Goal: Task Accomplishment & Management: Use online tool/utility

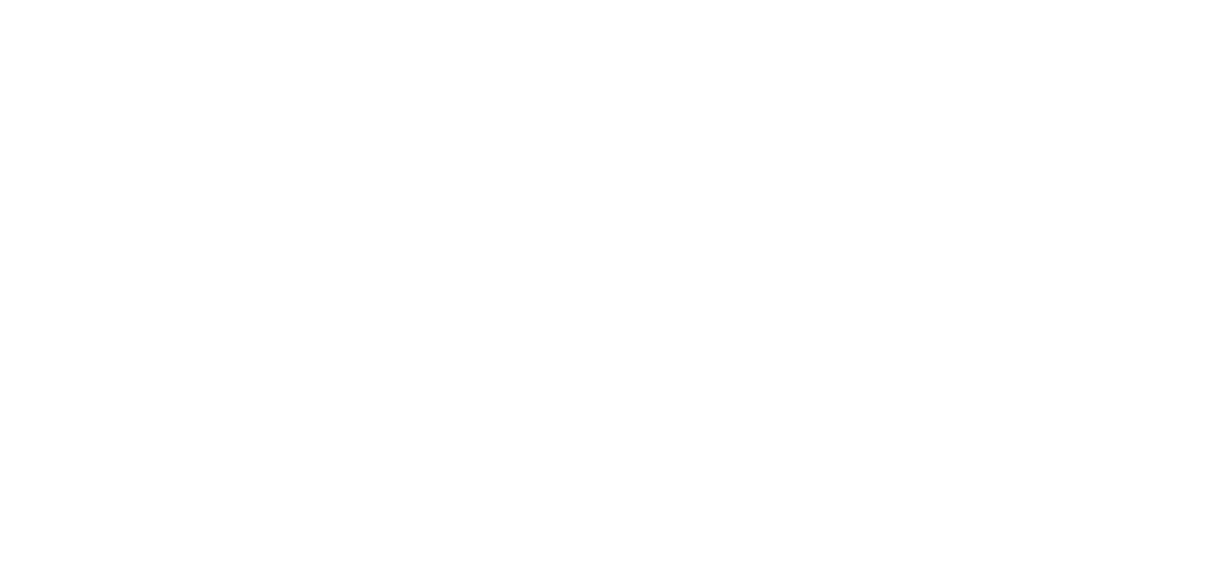
scroll to position [56, 0]
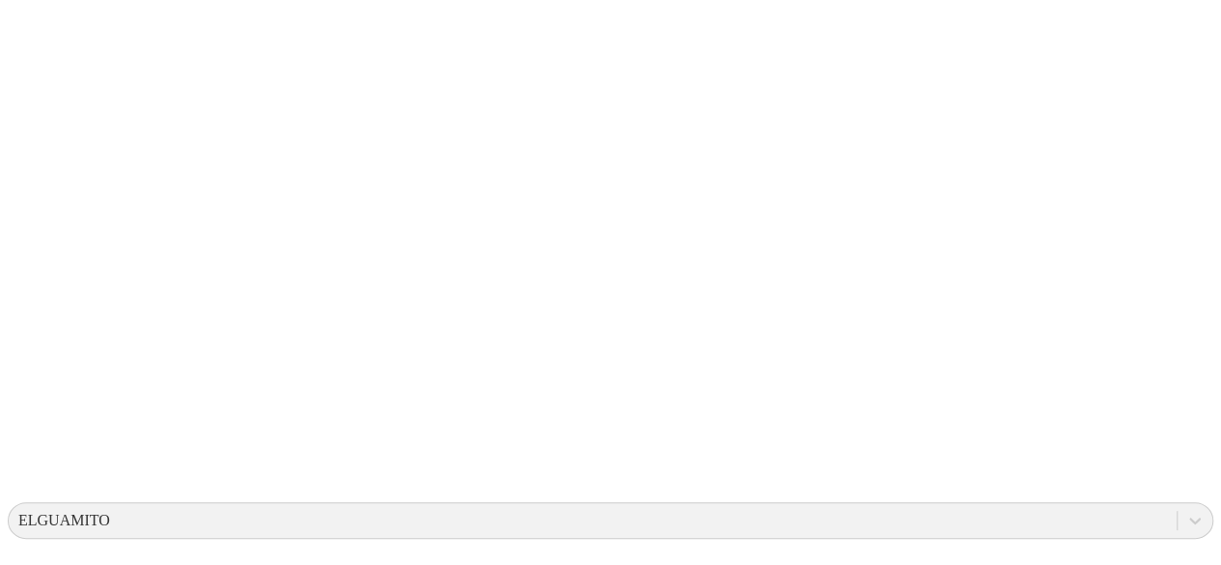
scroll to position [303, 0]
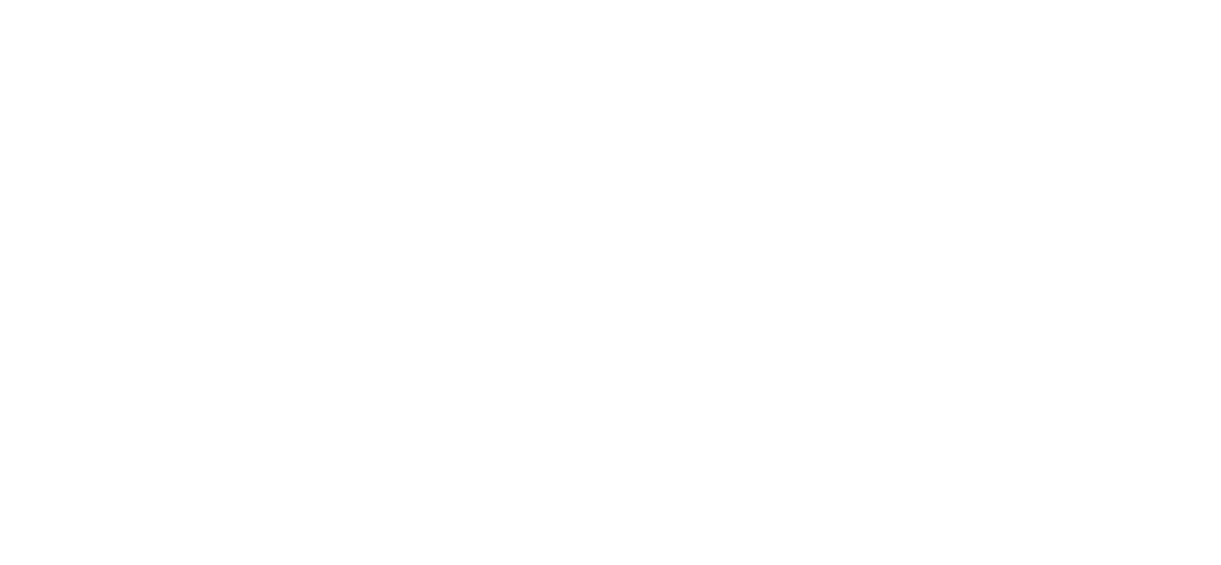
scroll to position [0, 0]
